Goal: Check status

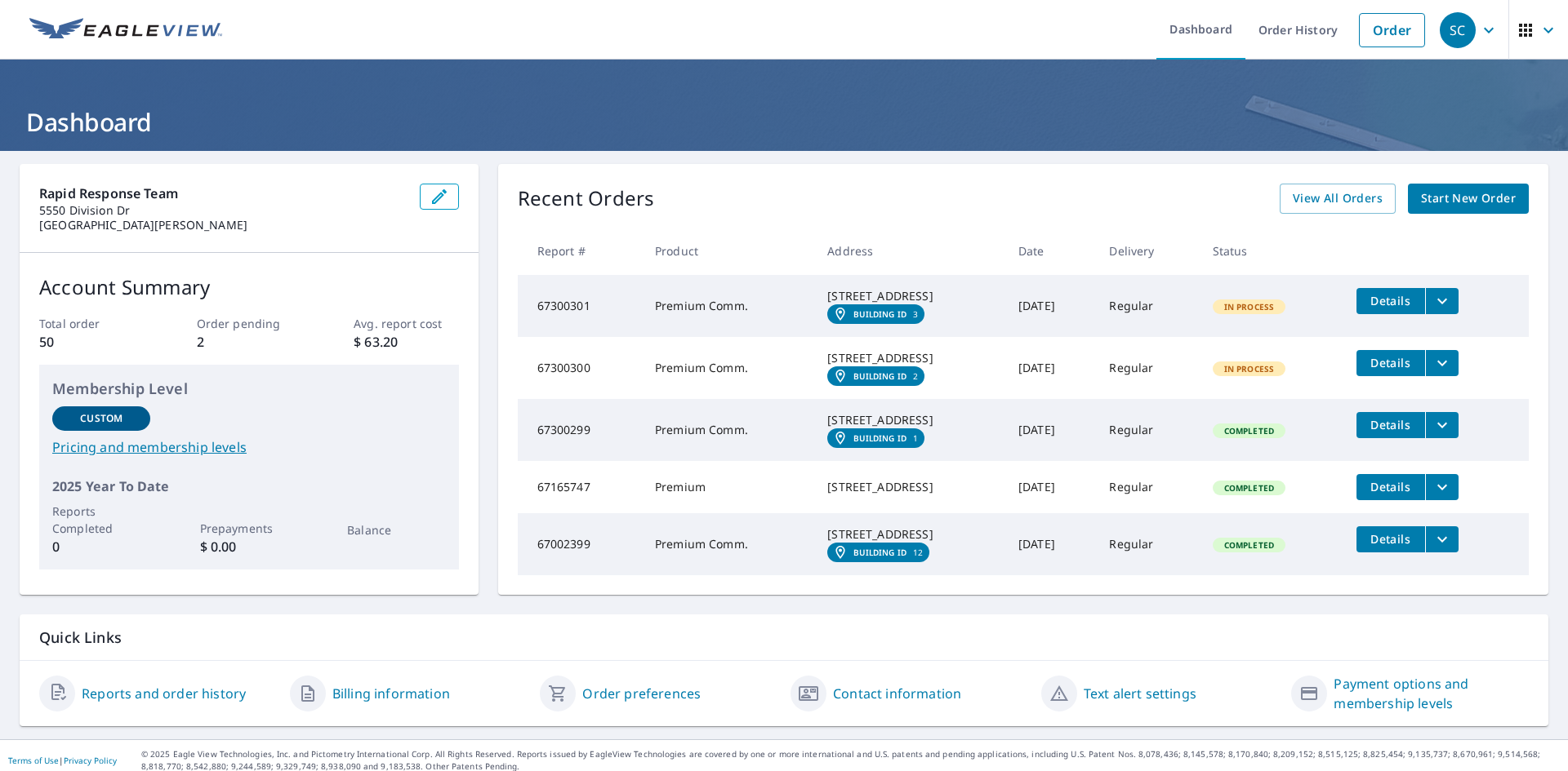
click at [581, 390] on td "67300300" at bounding box center [579, 368] width 124 height 62
click at [207, 326] on p "Order pending" at bounding box center [249, 323] width 105 height 17
click at [361, 337] on p "$ 63.20" at bounding box center [405, 342] width 105 height 19
click at [227, 323] on p "Order pending" at bounding box center [249, 323] width 105 height 17
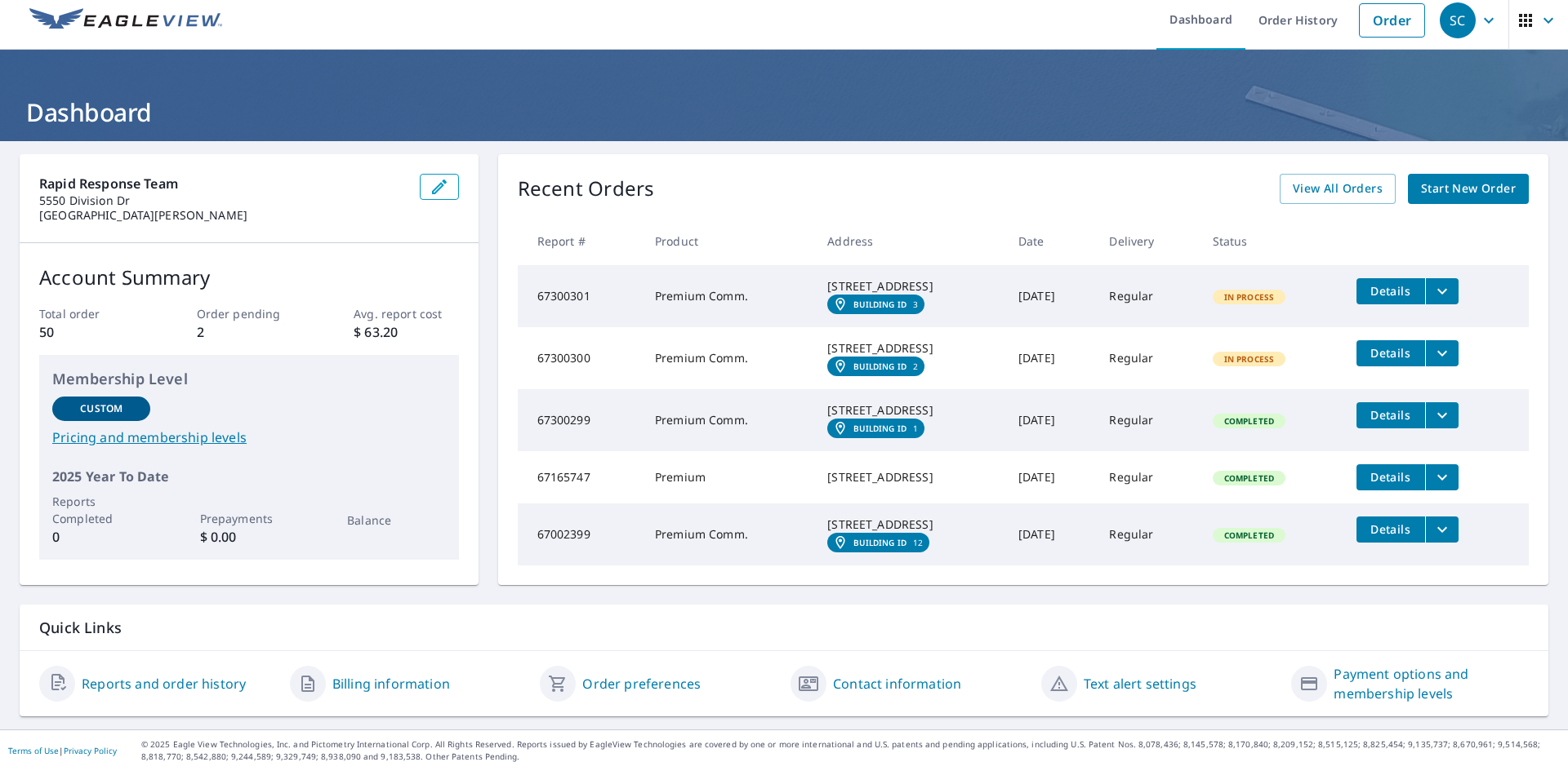
scroll to position [82, 0]
click at [1452, 344] on icon "filesDropdownBtn-67300300" at bounding box center [1442, 353] width 19 height 19
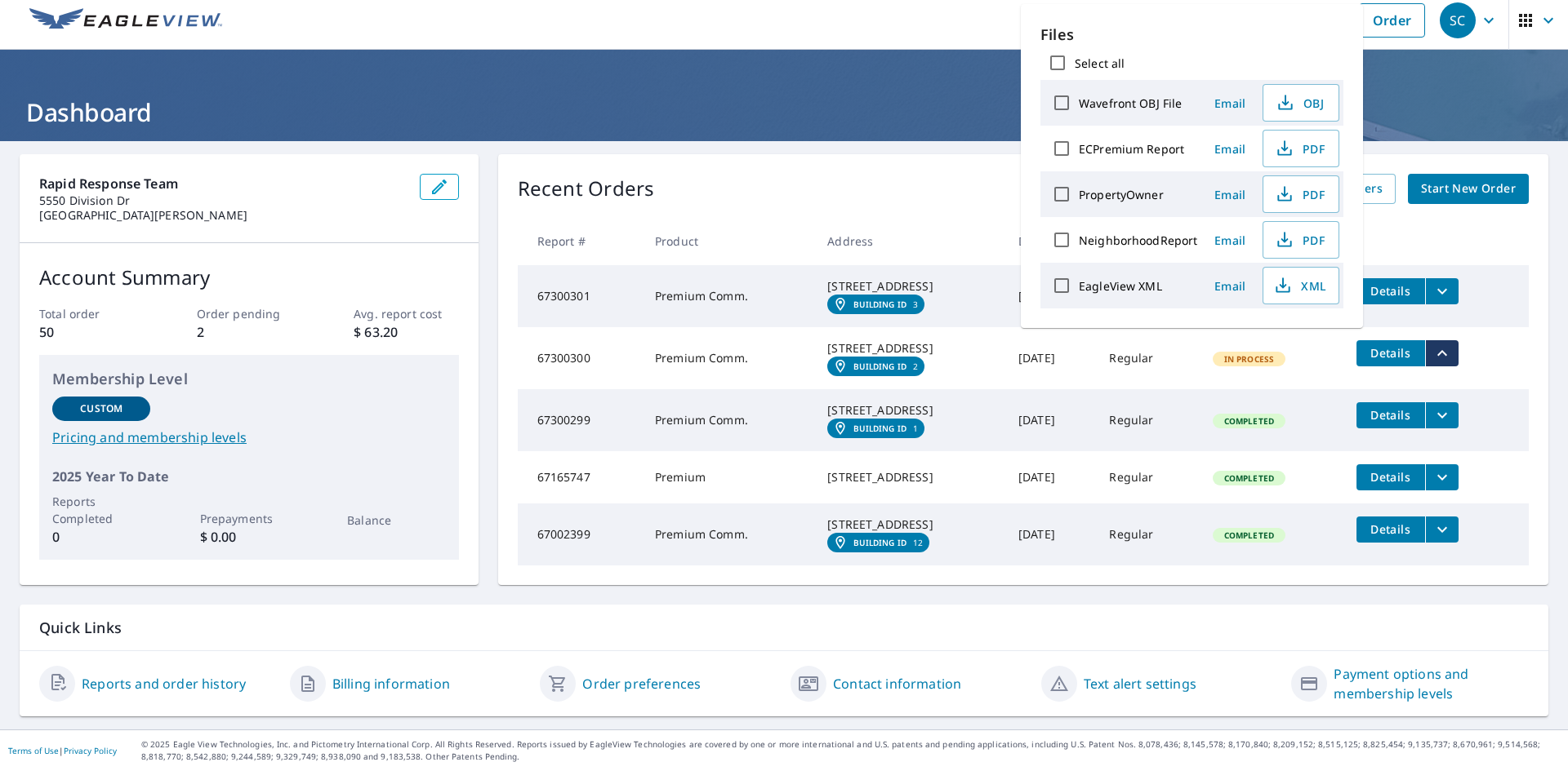
click at [1441, 282] on icon "filesDropdownBtn-67300301" at bounding box center [1442, 292] width 19 height 19
click at [1459, 278] on button "filesDropdownBtn-67300301" at bounding box center [1442, 292] width 33 height 26
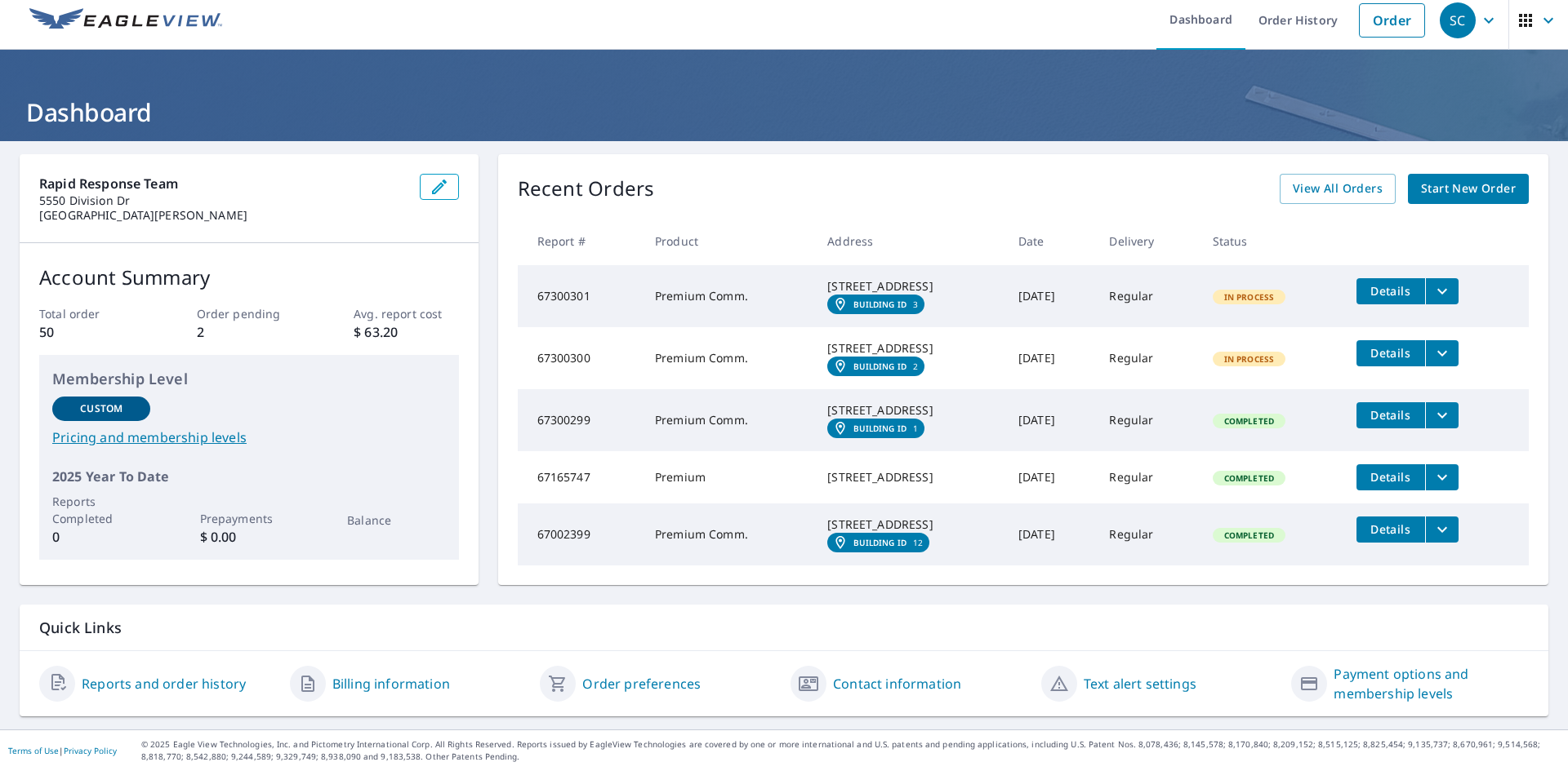
click at [853, 300] on em "Building ID" at bounding box center [880, 304] width 53 height 10
click at [100, 682] on link "Reports and order history" at bounding box center [164, 684] width 164 height 19
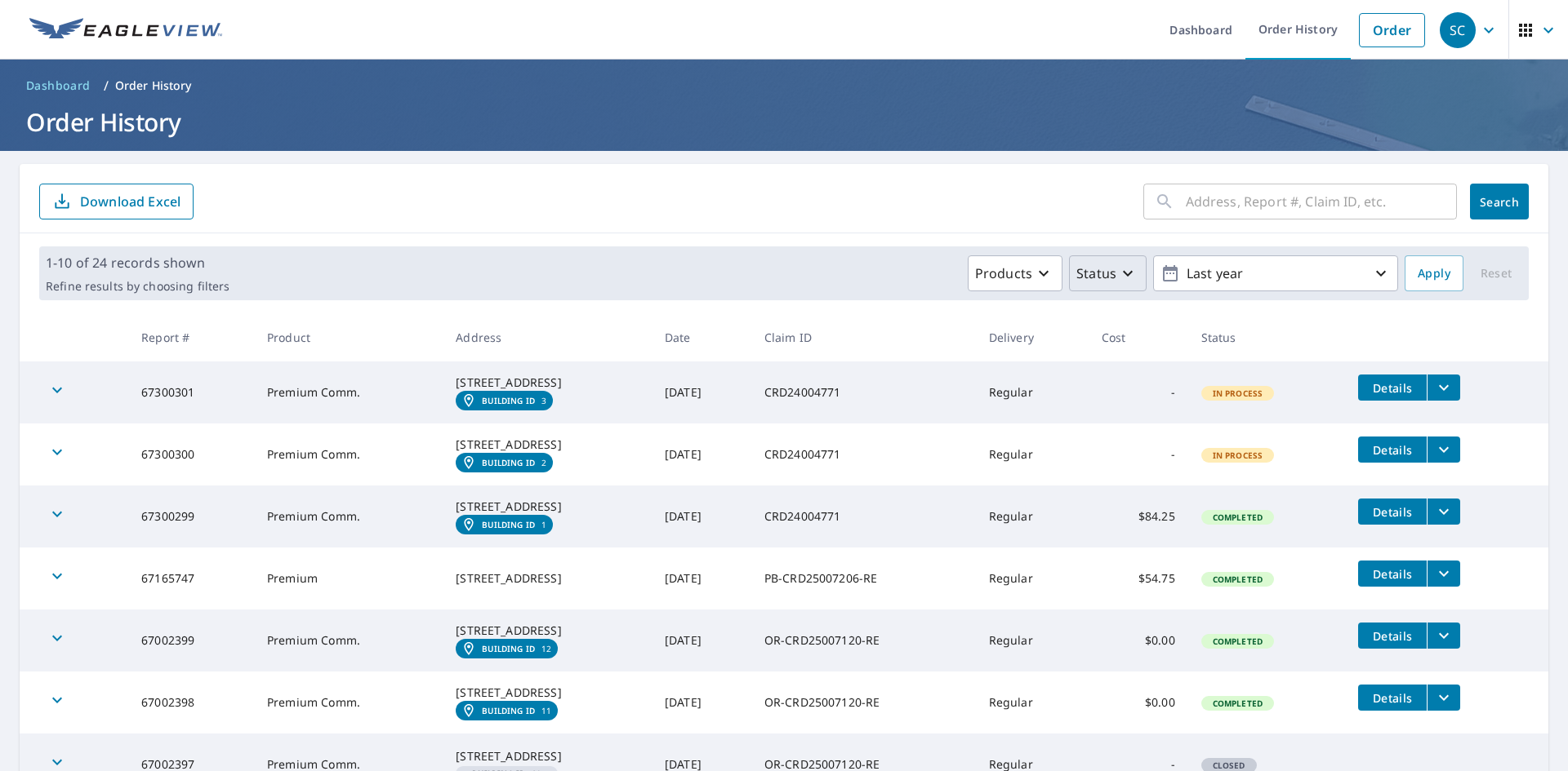
click at [1097, 273] on p "Status" at bounding box center [1096, 273] width 40 height 19
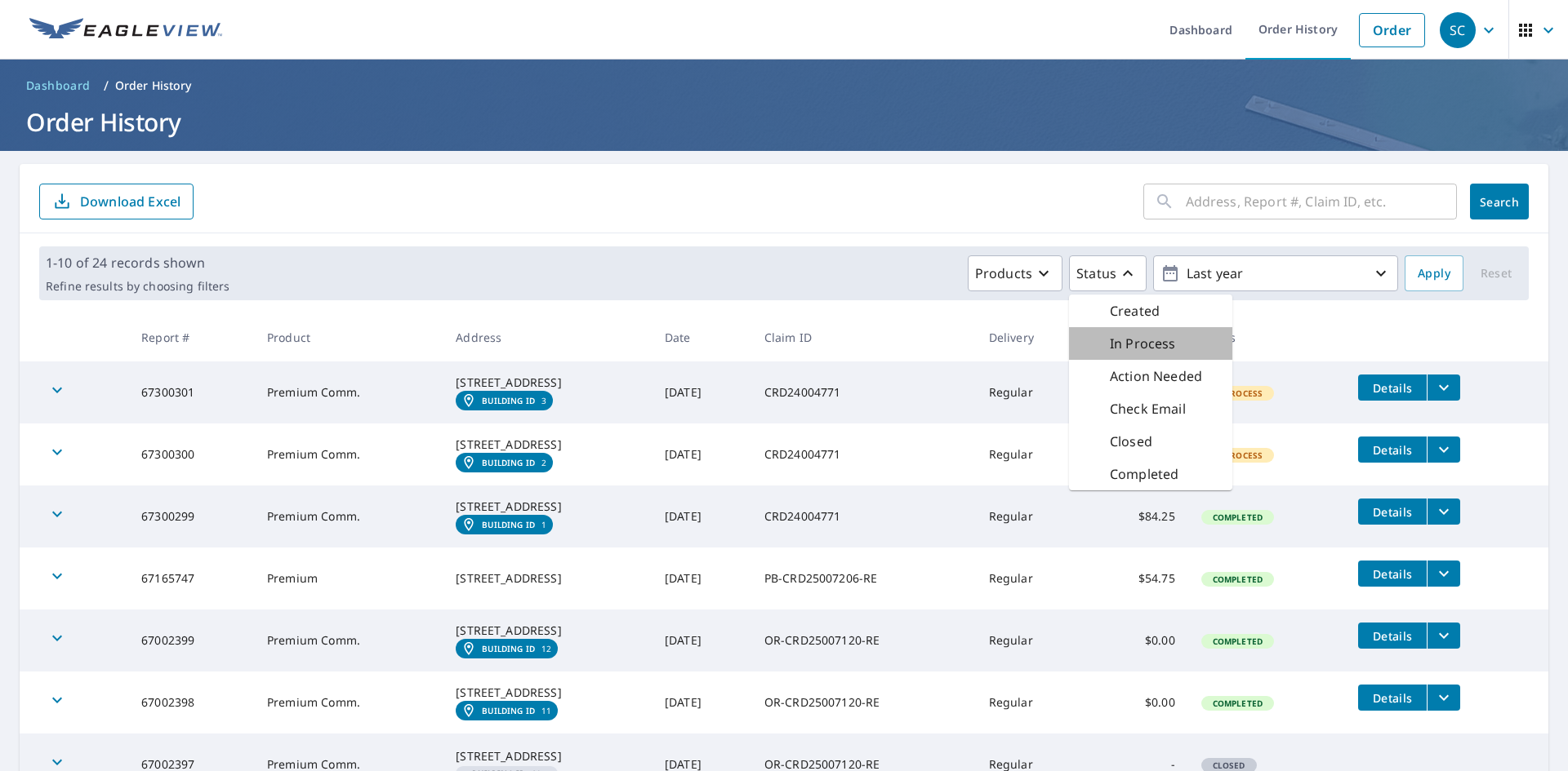
click at [1117, 337] on p "In Process" at bounding box center [1142, 344] width 66 height 19
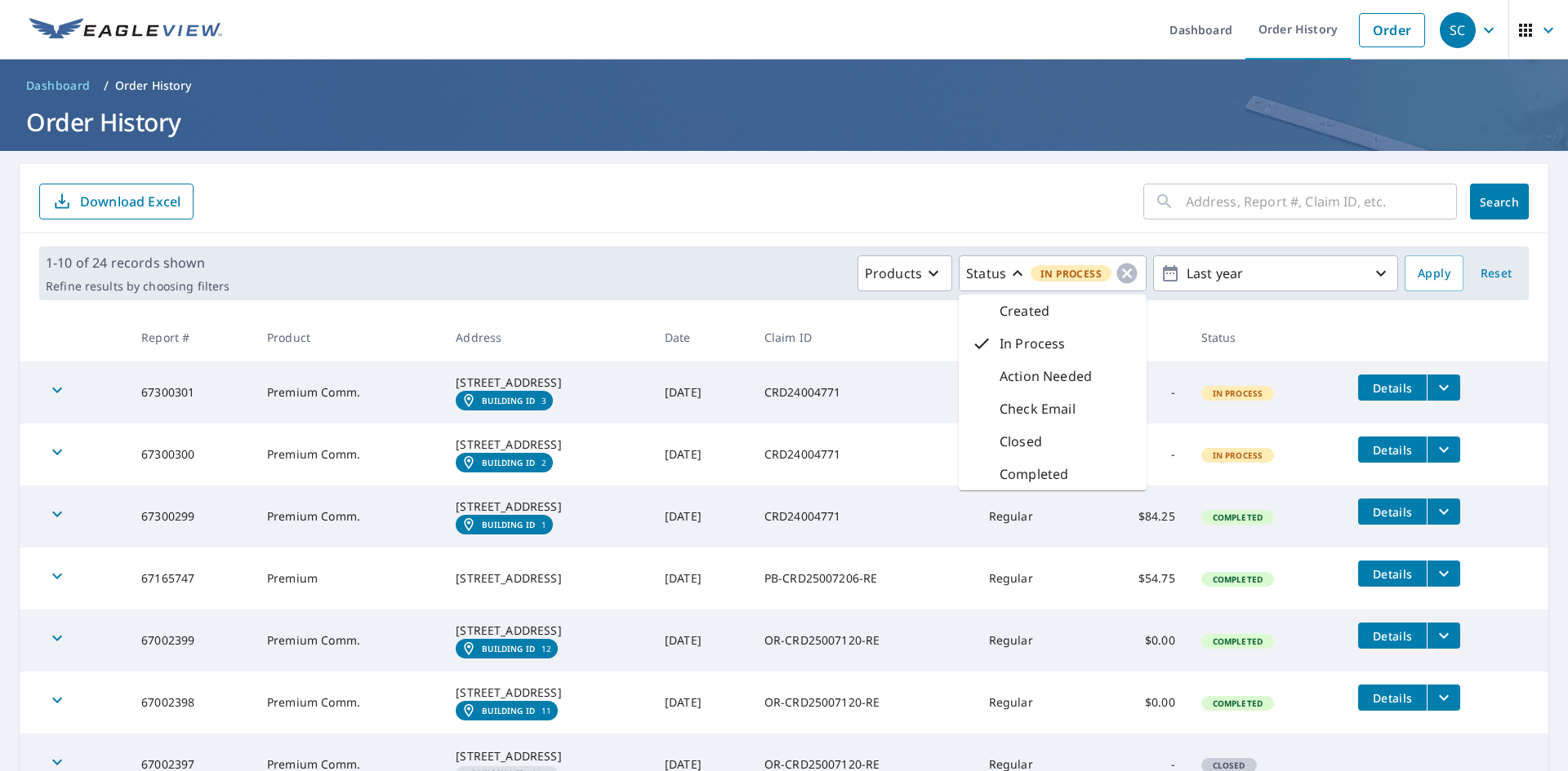
click at [739, 316] on th "Date" at bounding box center [701, 337] width 100 height 48
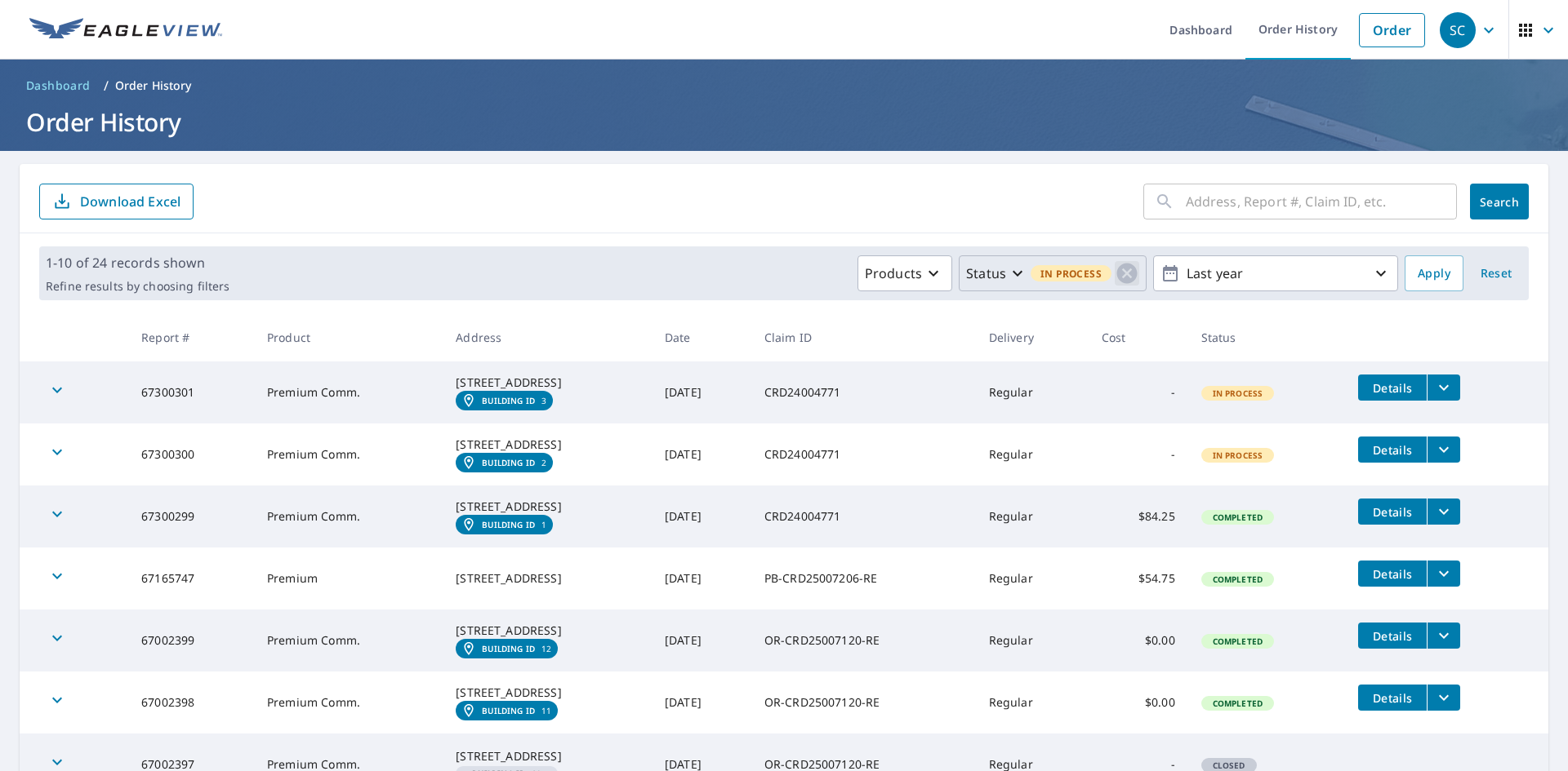
click at [1115, 275] on icon "button" at bounding box center [1127, 273] width 25 height 25
click at [997, 272] on p "Products" at bounding box center [1003, 273] width 57 height 19
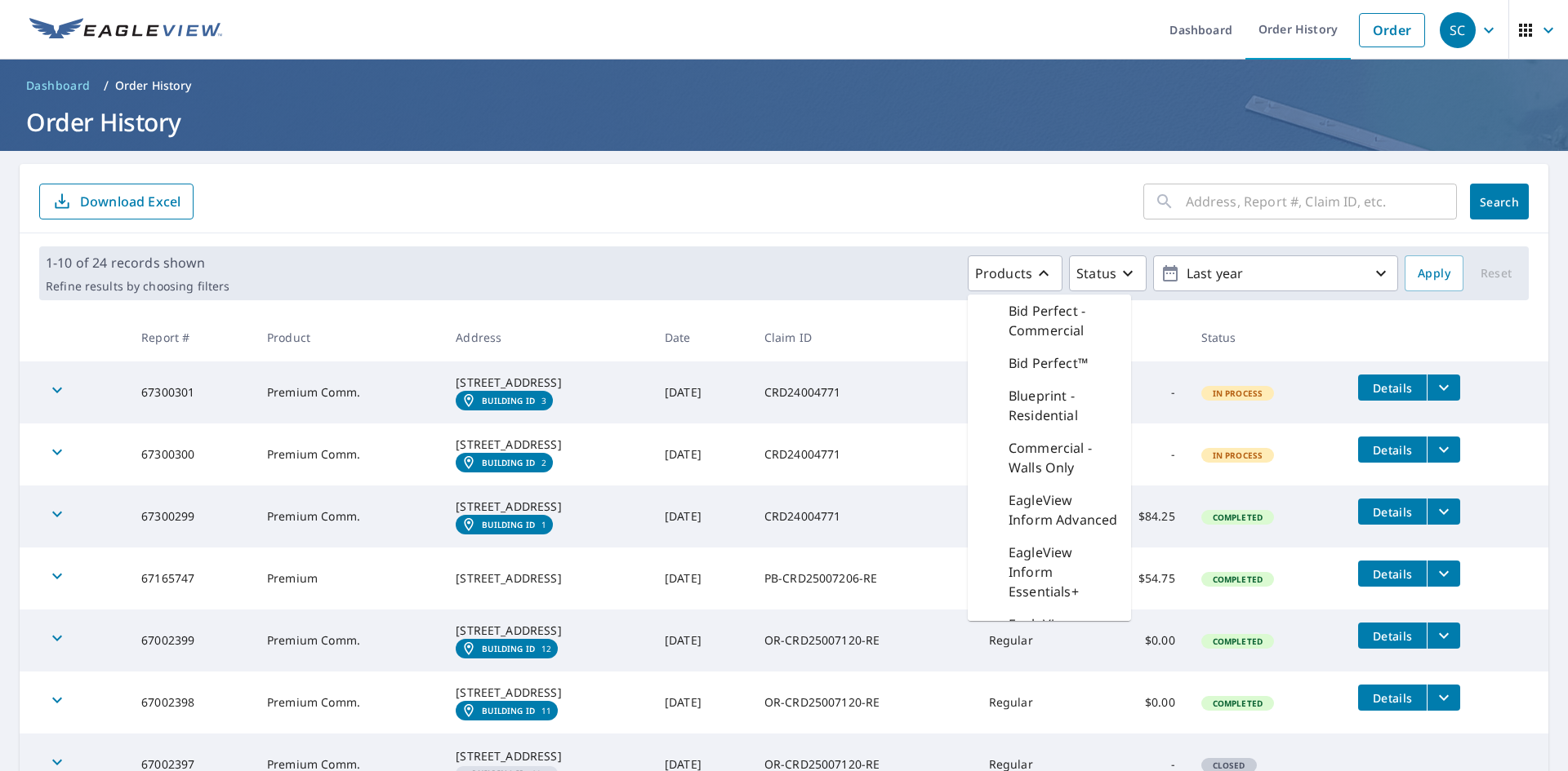
click at [789, 271] on div "Products Bid Perfect - Commercial Bid Perfect™ Blueprint - Residential Commerci…" at bounding box center [817, 273] width 1162 height 36
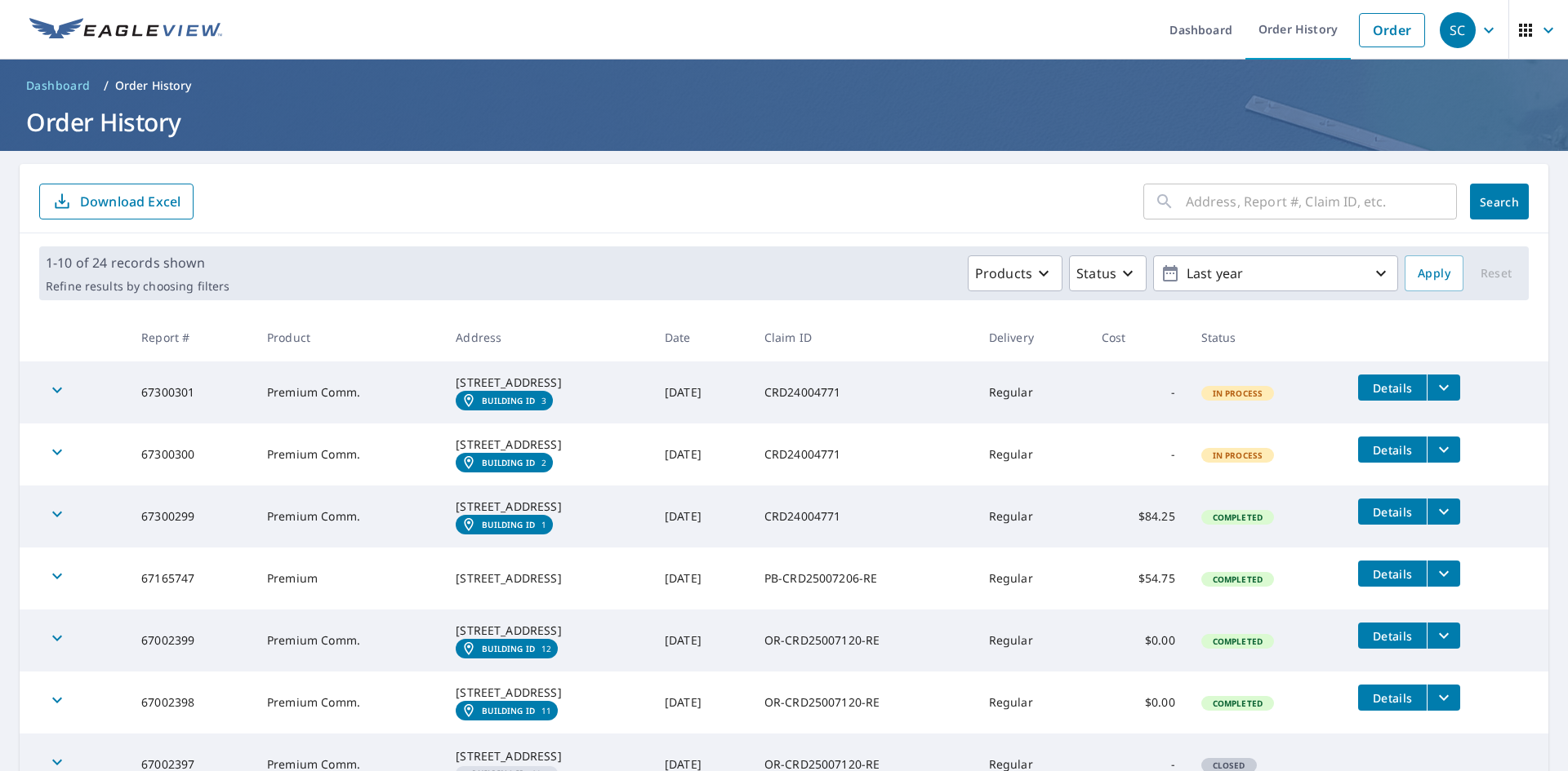
click at [1248, 399] on span "In Process" at bounding box center [1238, 393] width 71 height 11
click at [50, 396] on icon "button" at bounding box center [57, 390] width 19 height 19
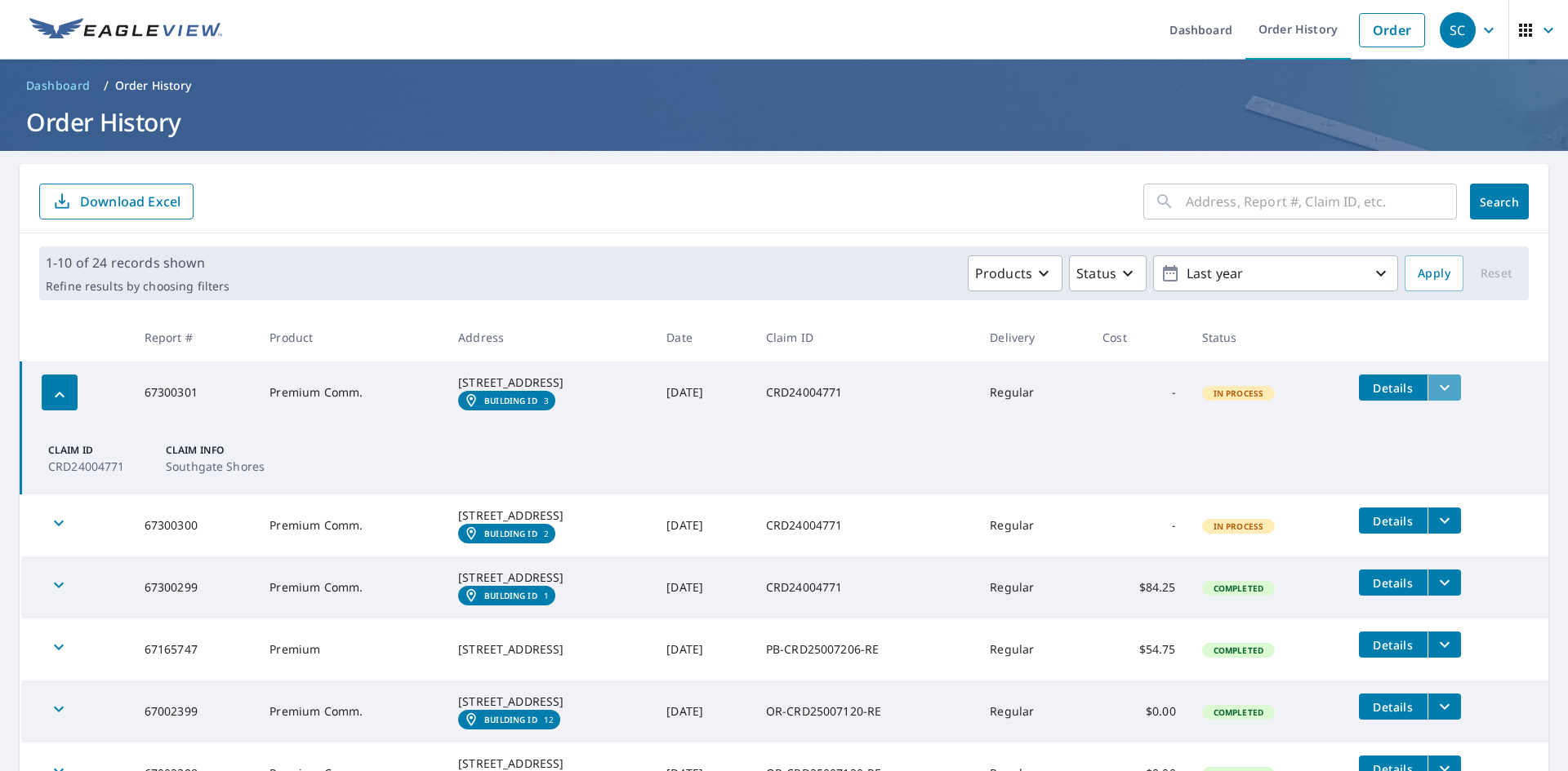
click at [1454, 391] on icon "filesDropdownBtn-67300301" at bounding box center [1445, 388] width 19 height 19
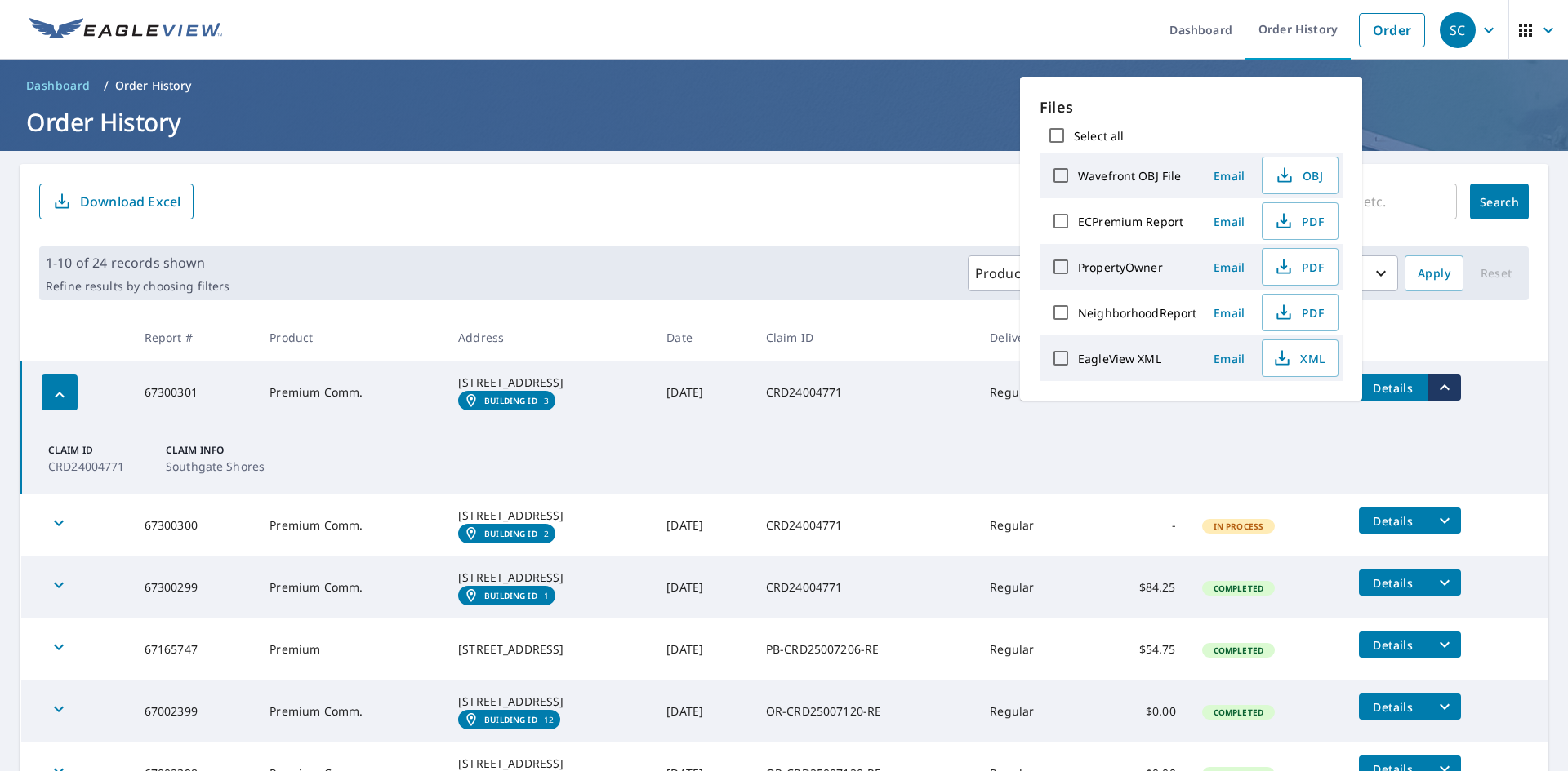
click at [917, 424] on td "CRD24004771" at bounding box center [865, 392] width 224 height 62
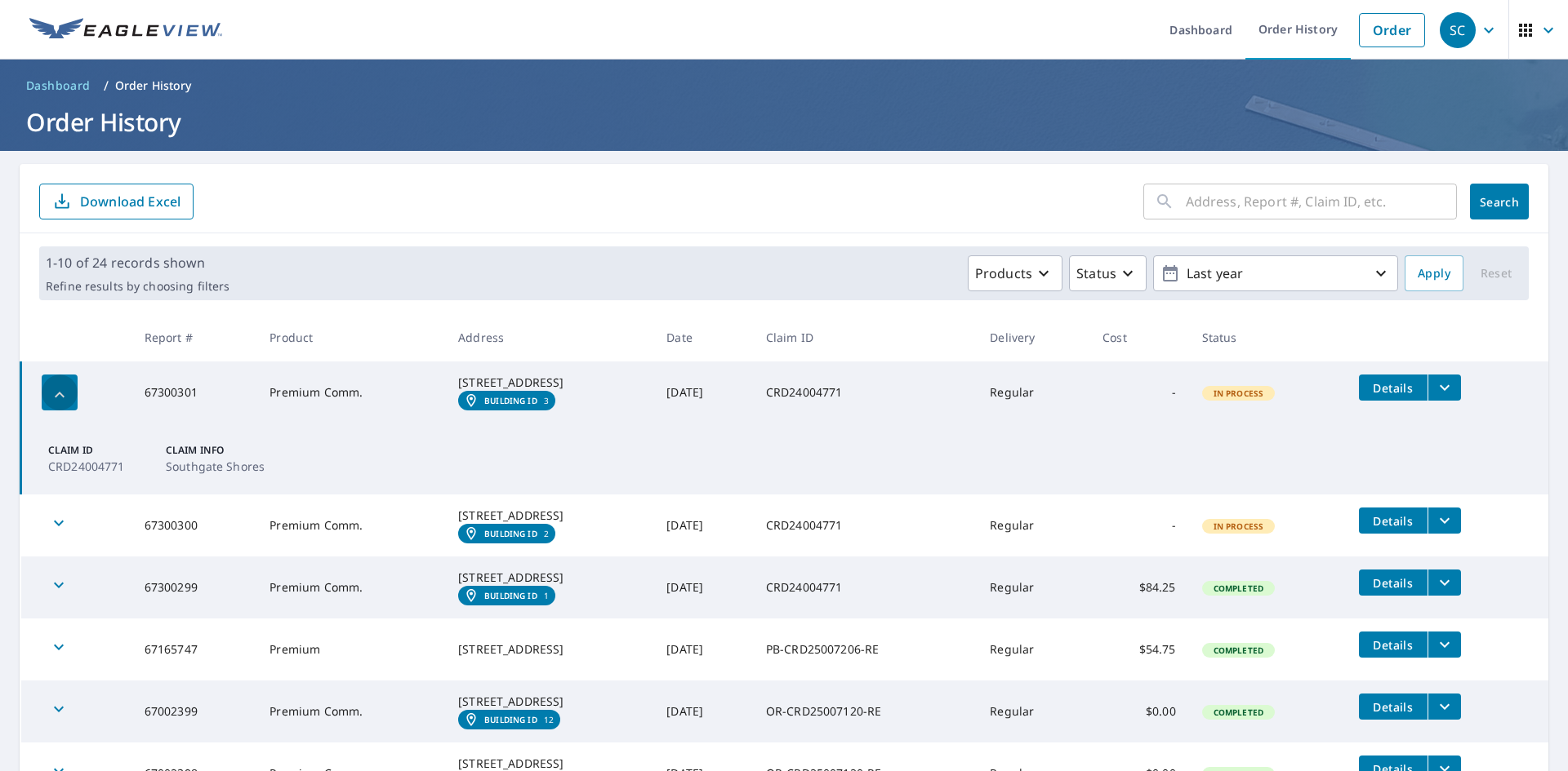
click at [51, 397] on icon "button" at bounding box center [60, 395] width 19 height 19
